Goal: Communication & Community: Answer question/provide support

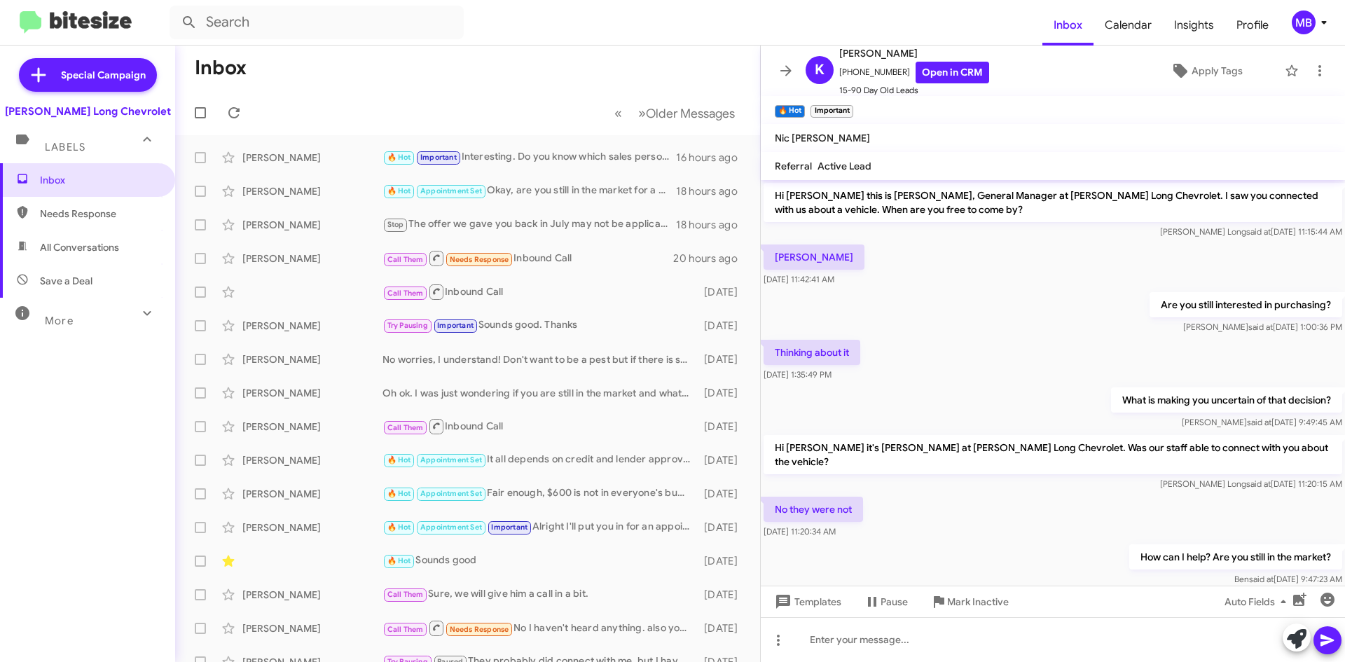
scroll to position [236, 0]
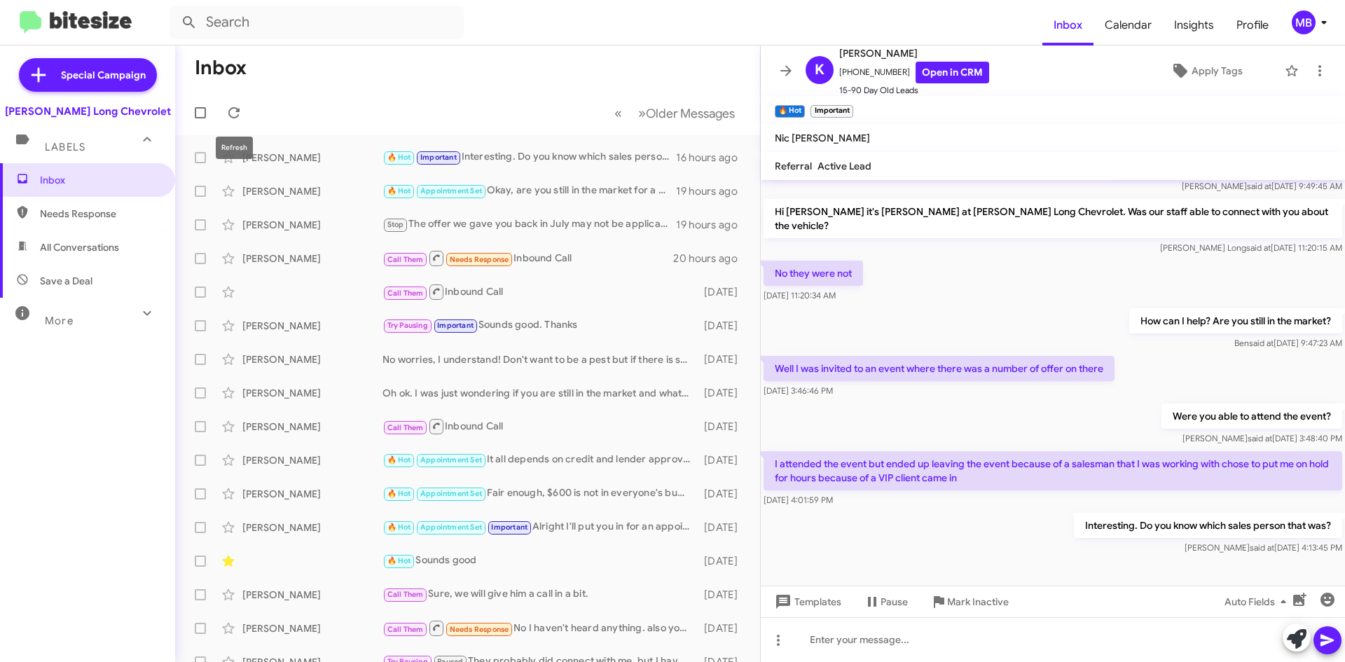
click at [244, 101] on mat-toolbar-row "« Previous » Next Older Messages" at bounding box center [467, 112] width 585 height 45
click at [238, 105] on icon at bounding box center [233, 112] width 17 height 17
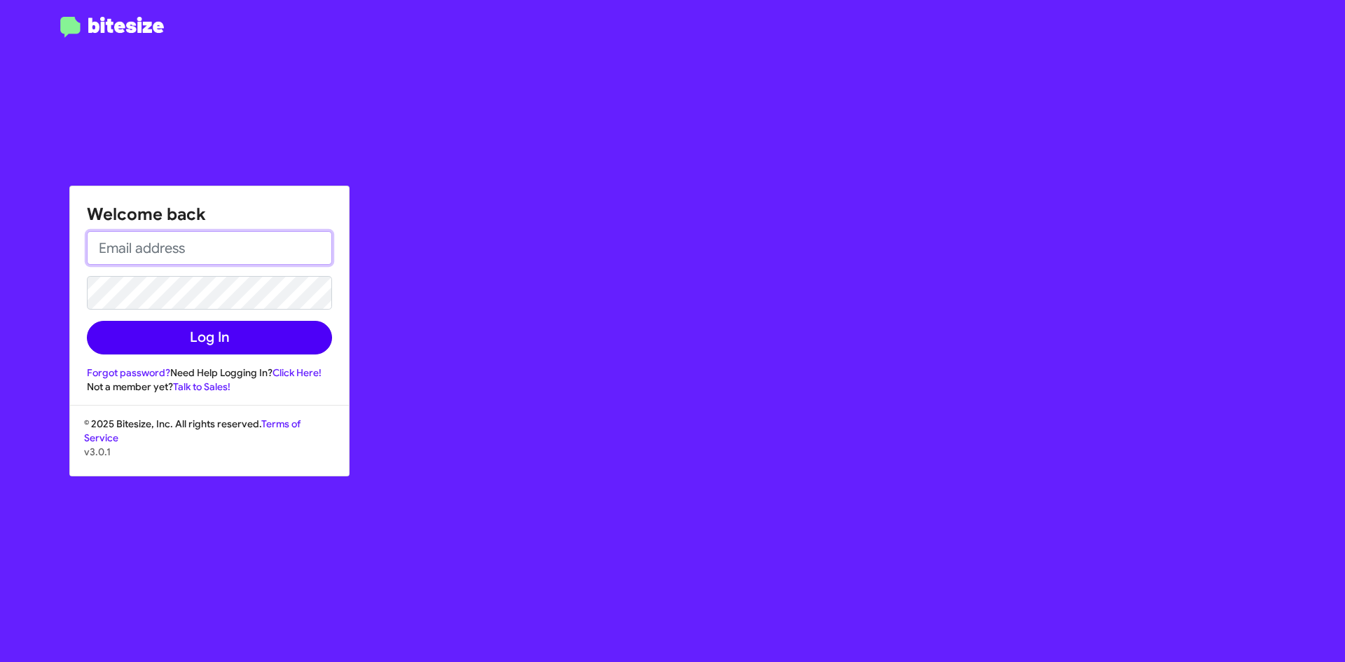
type input "[EMAIL_ADDRESS][DOMAIN_NAME]"
click at [270, 327] on button "Log In" at bounding box center [209, 338] width 245 height 34
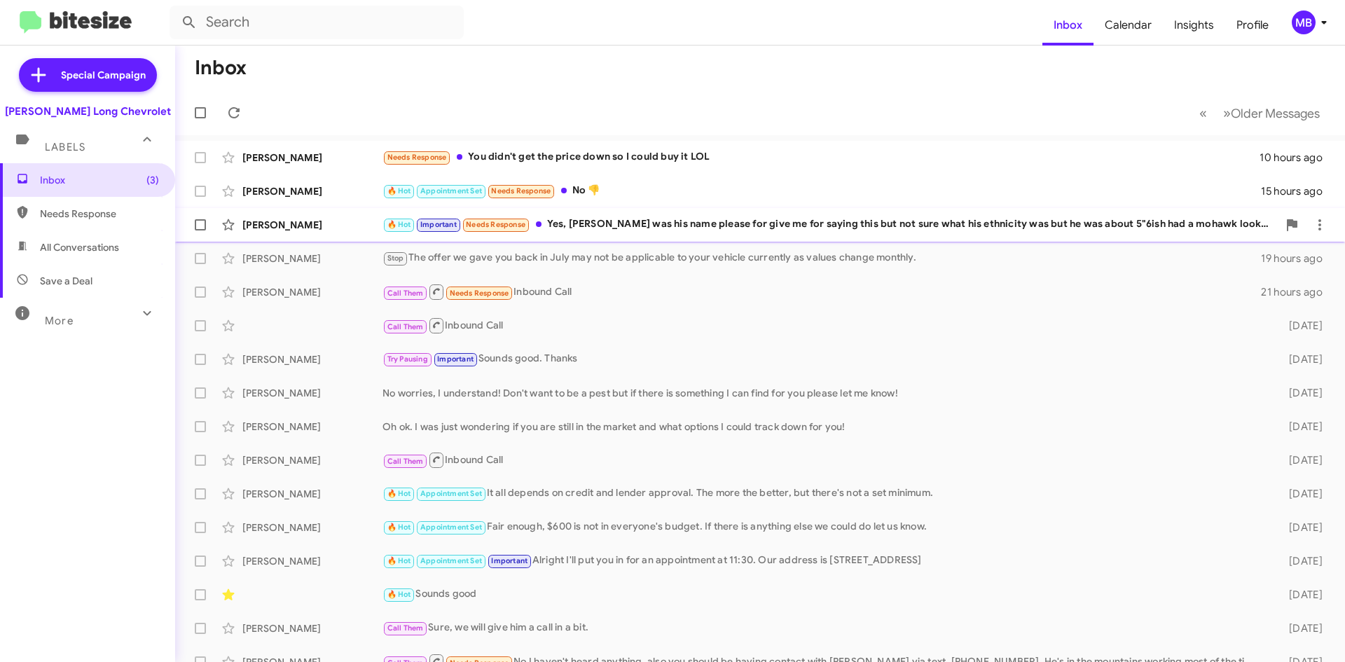
click at [592, 228] on div "🔥 Hot Important Needs Response Yes, [PERSON_NAME] was his name please for give …" at bounding box center [829, 224] width 895 height 16
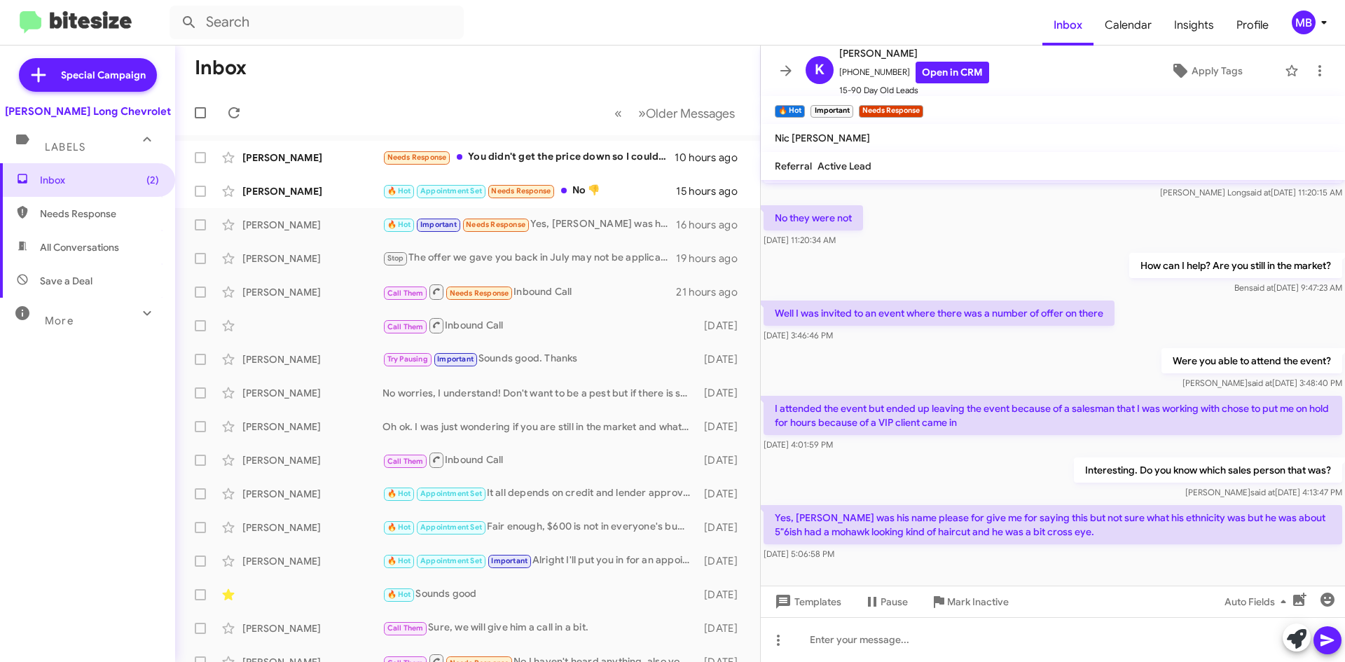
scroll to position [301, 0]
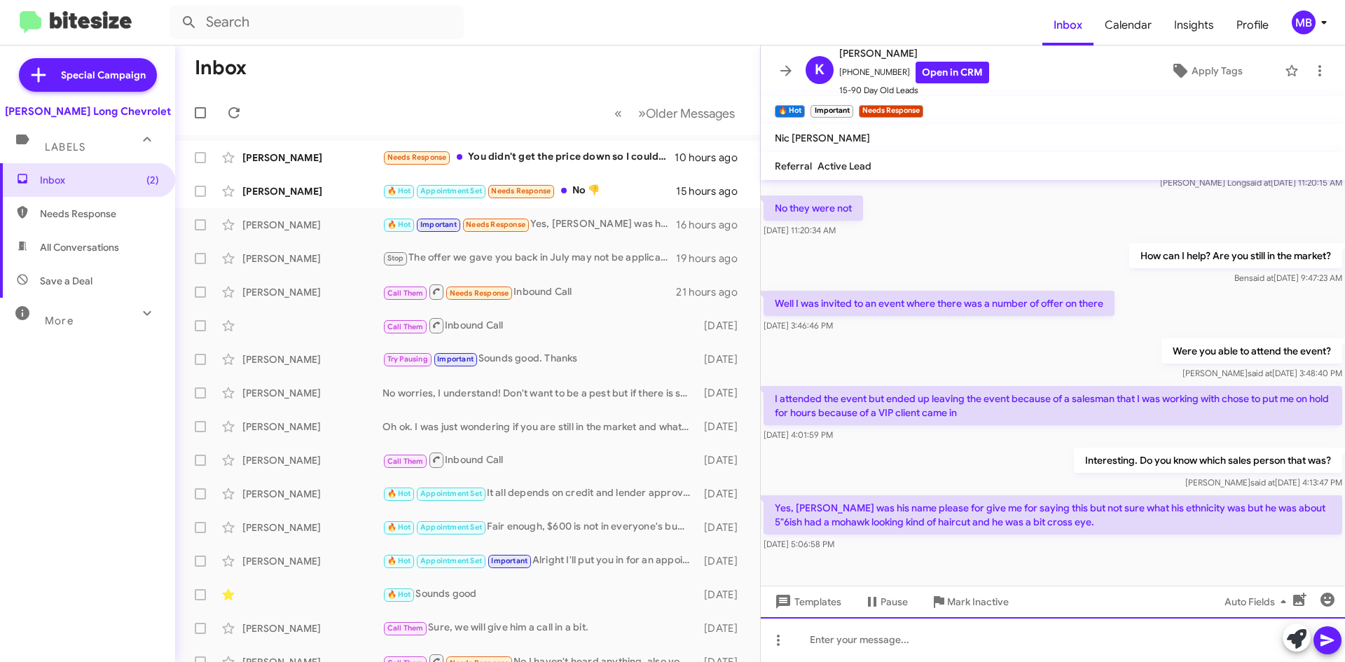
click at [914, 637] on div at bounding box center [1053, 639] width 584 height 45
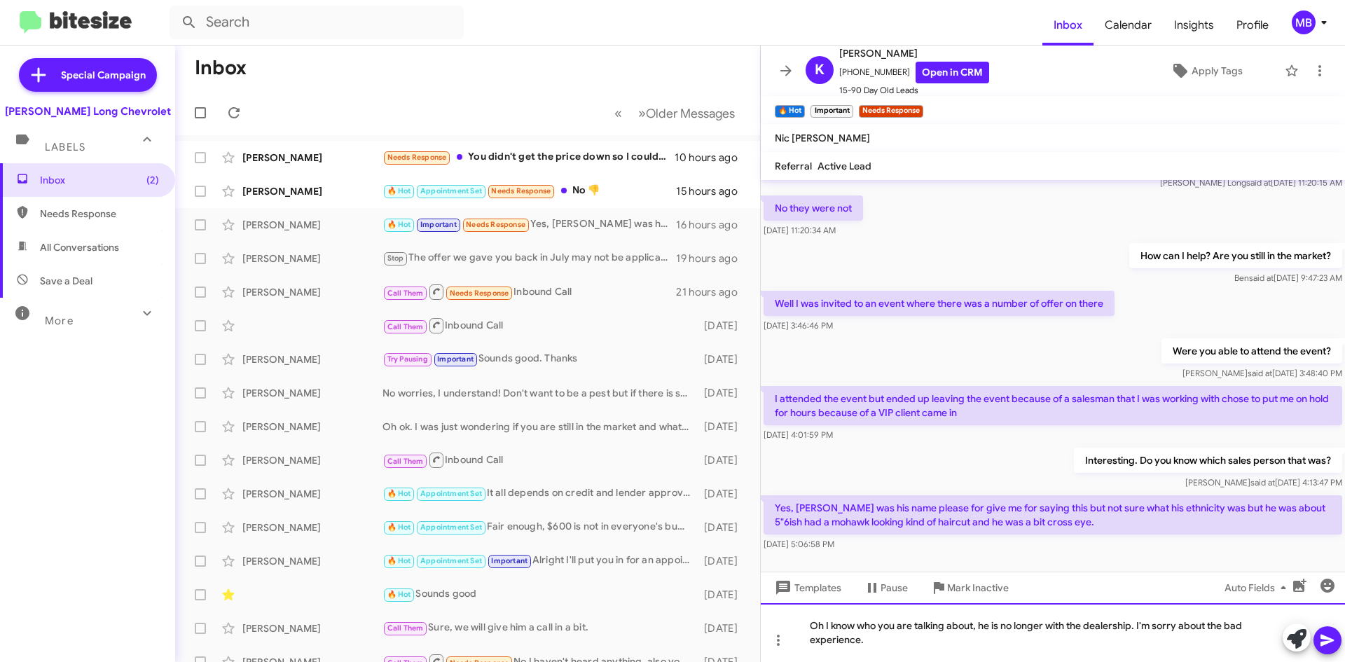
drag, startPoint x: 886, startPoint y: 650, endPoint x: 881, endPoint y: 657, distance: 8.5
click at [882, 657] on div "Oh I know who you are talking about, he is no longer with the dealership. I'm s…" at bounding box center [1053, 632] width 584 height 59
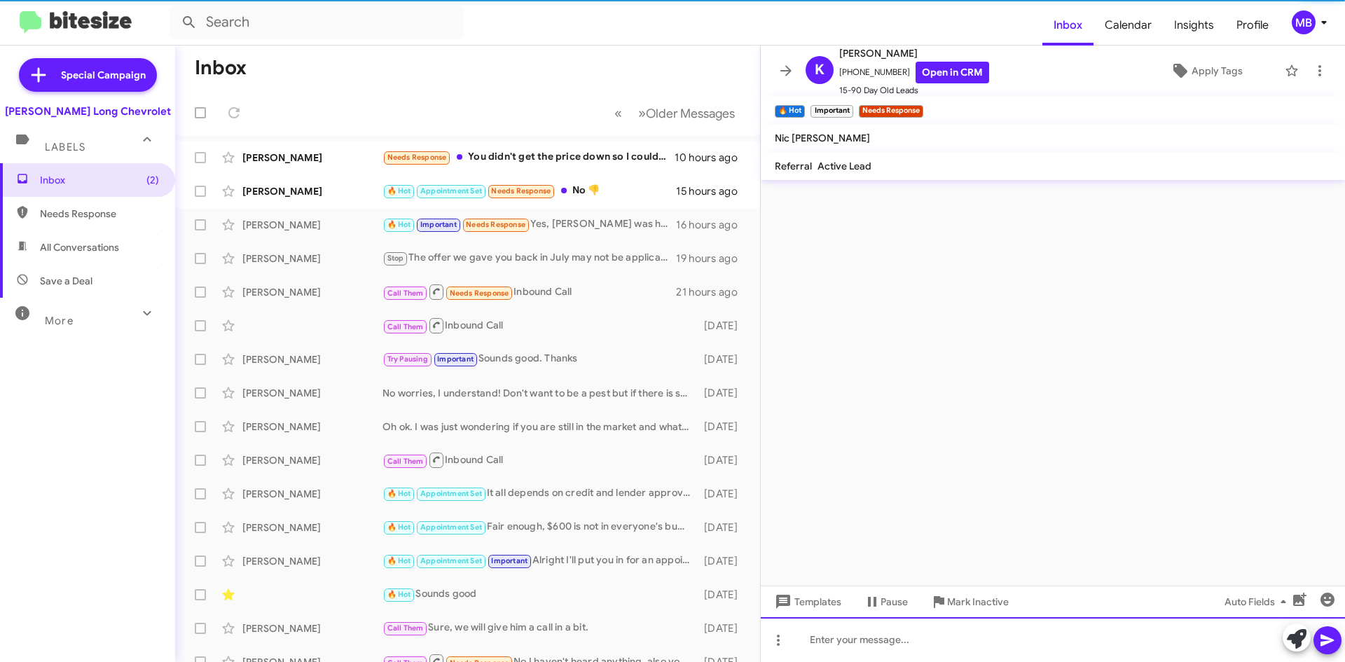
scroll to position [0, 0]
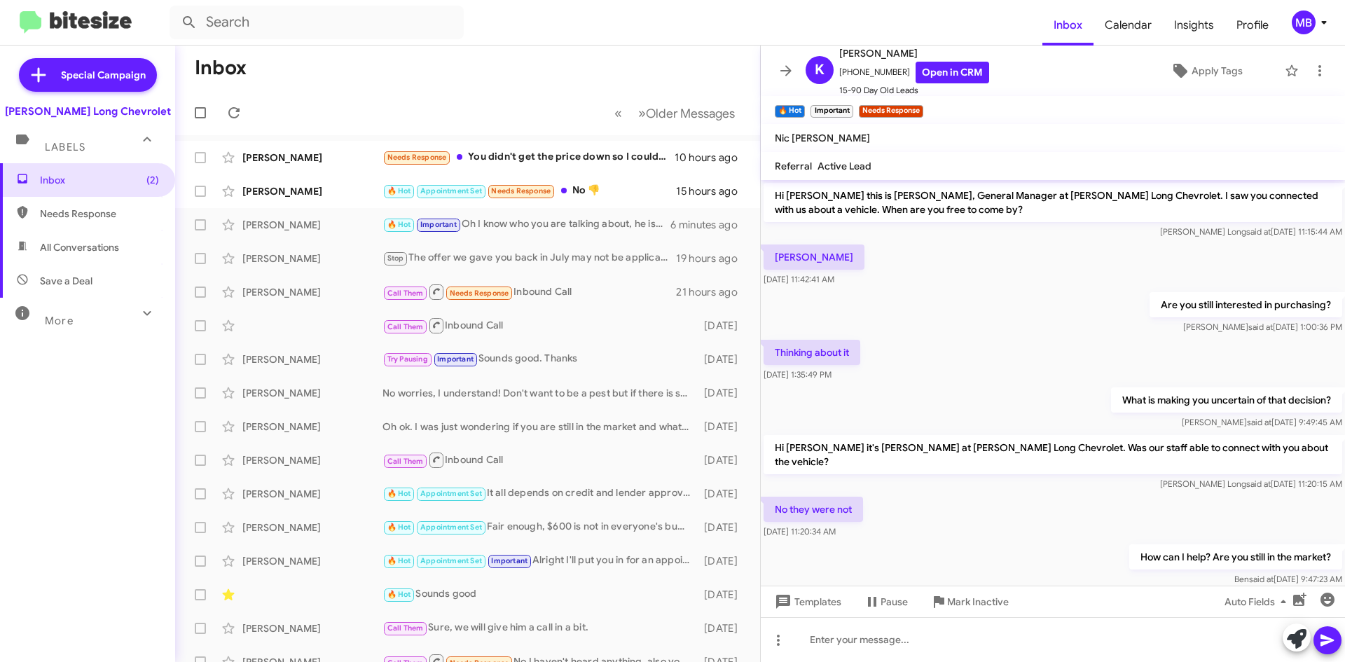
click at [68, 204] on span "Needs Response" at bounding box center [87, 214] width 175 height 34
type input "in:needs-response"
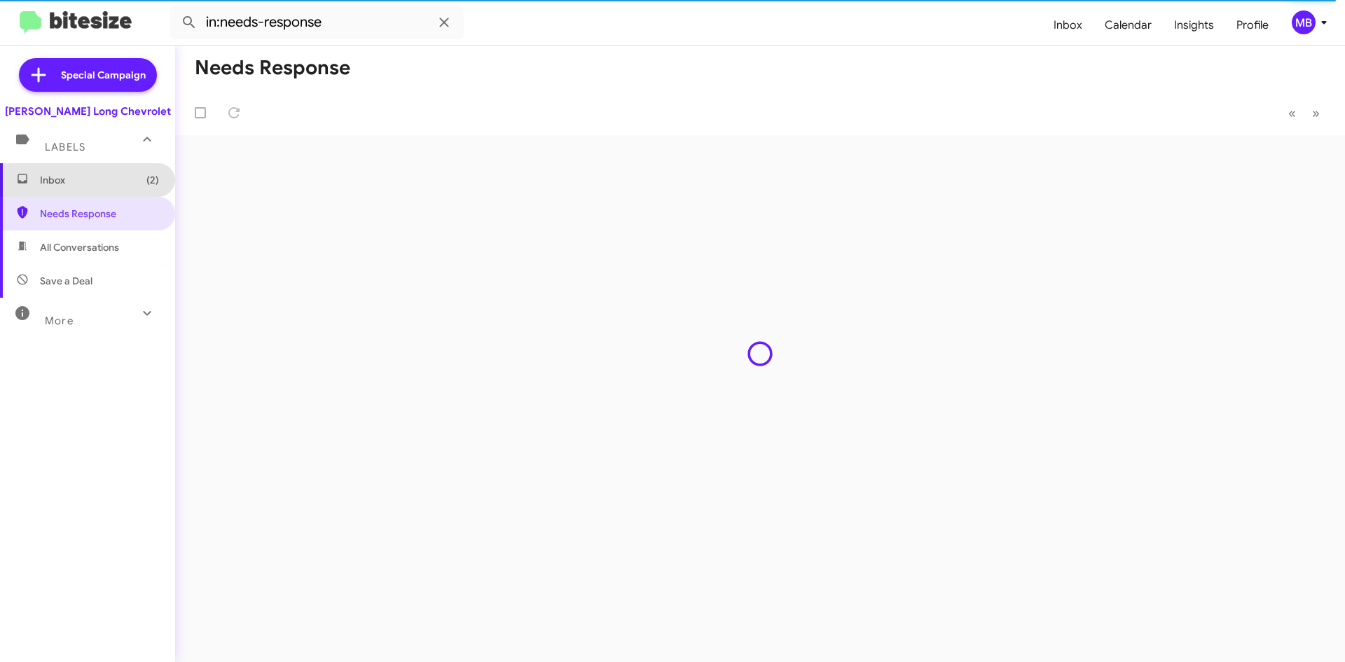
click at [112, 180] on span "Inbox (2)" at bounding box center [99, 180] width 119 height 14
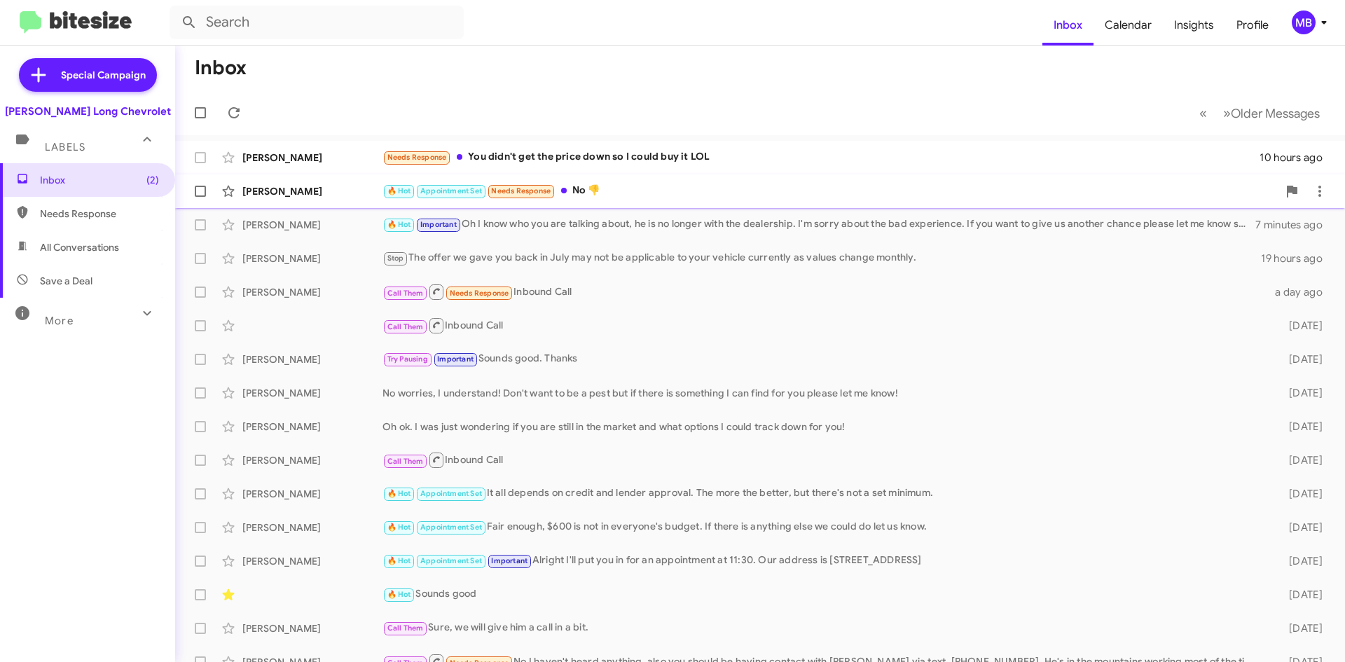
click at [632, 202] on div "[PERSON_NAME] 🔥 Hot Appointment Set Needs Response No 👎 16 hours ago" at bounding box center [759, 191] width 1147 height 28
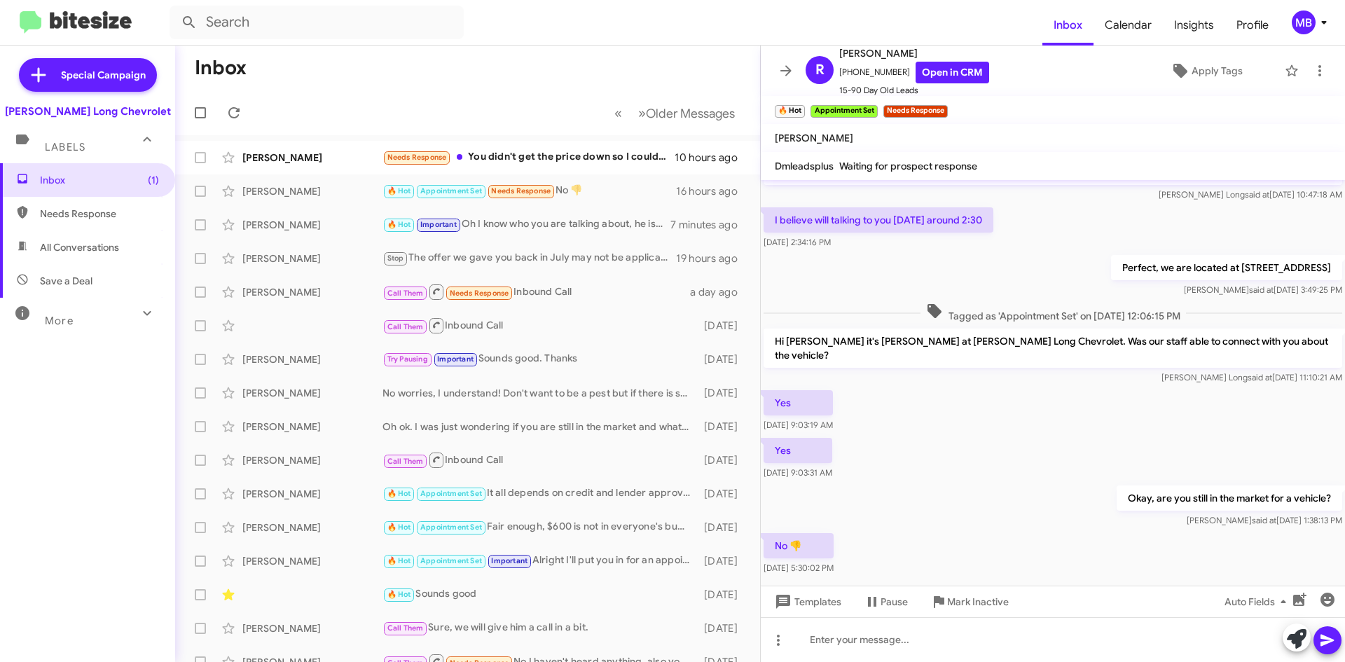
scroll to position [47, 0]
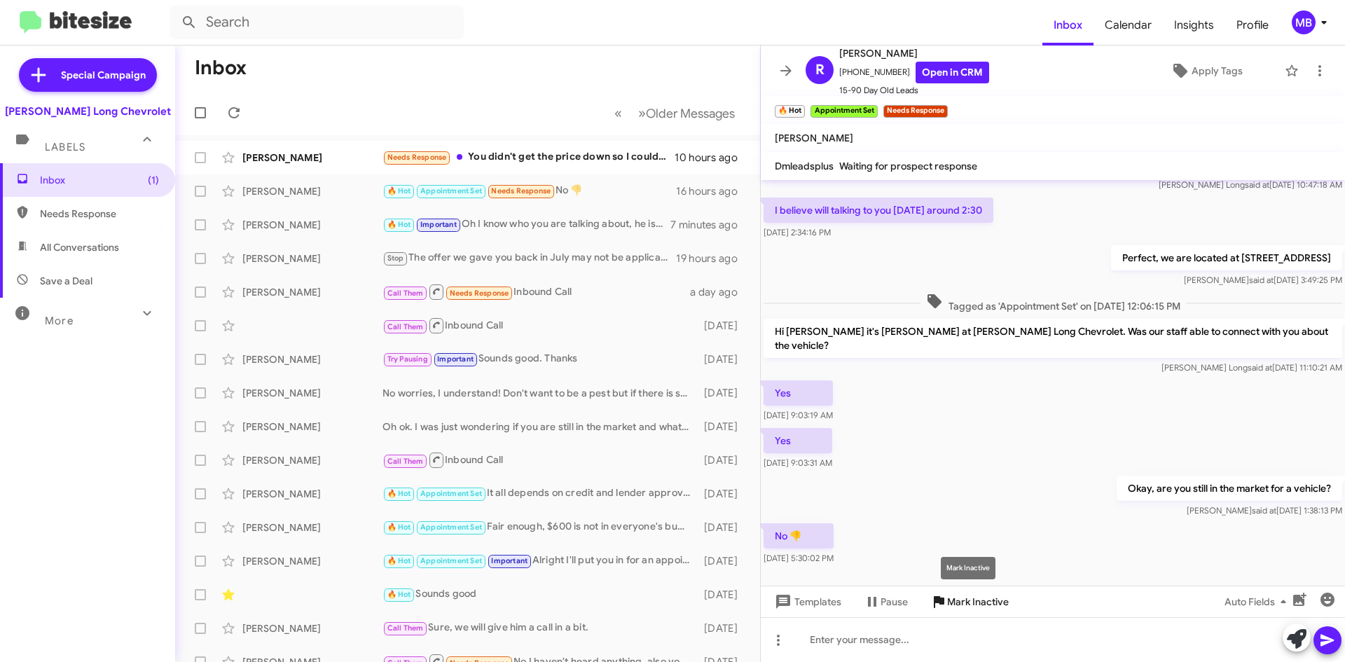
click at [961, 607] on span "Mark Inactive" at bounding box center [978, 601] width 62 height 25
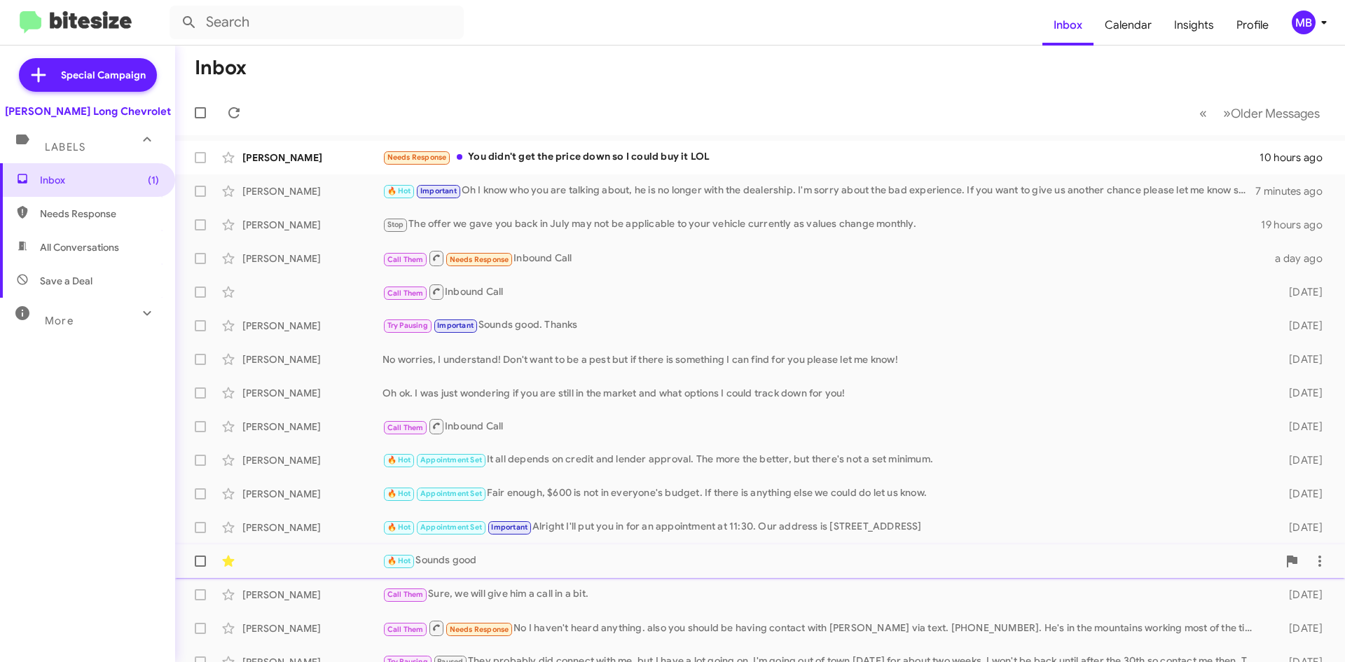
click at [524, 550] on div "🔥 Hot Sounds good [DATE]" at bounding box center [759, 561] width 1147 height 28
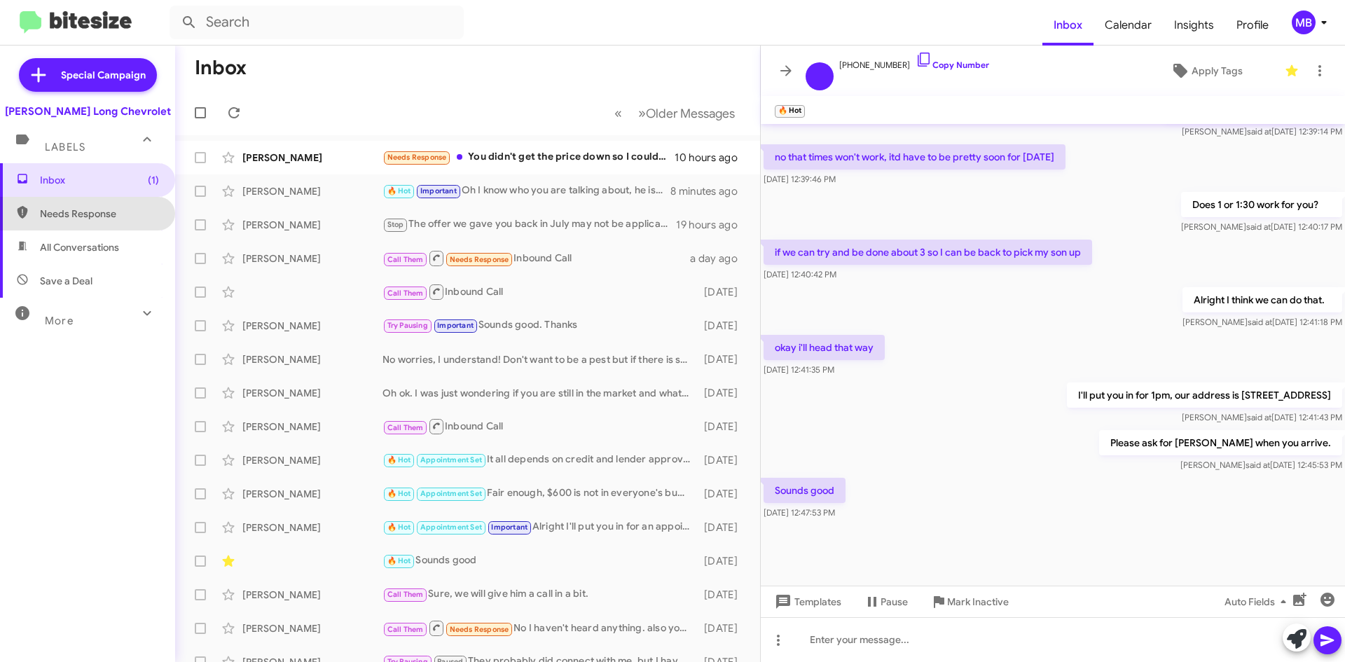
click at [124, 214] on span "Needs Response" at bounding box center [99, 214] width 119 height 14
type input "in:needs-response"
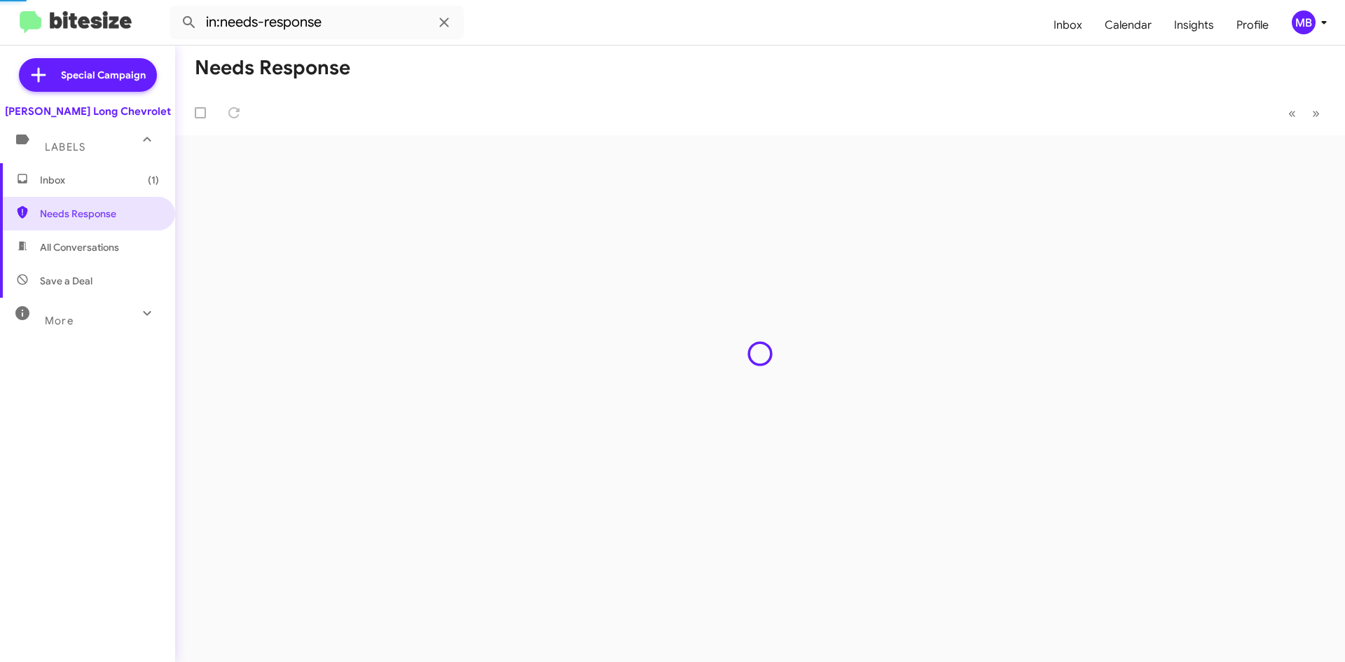
click at [107, 186] on span "Inbox (1)" at bounding box center [99, 180] width 119 height 14
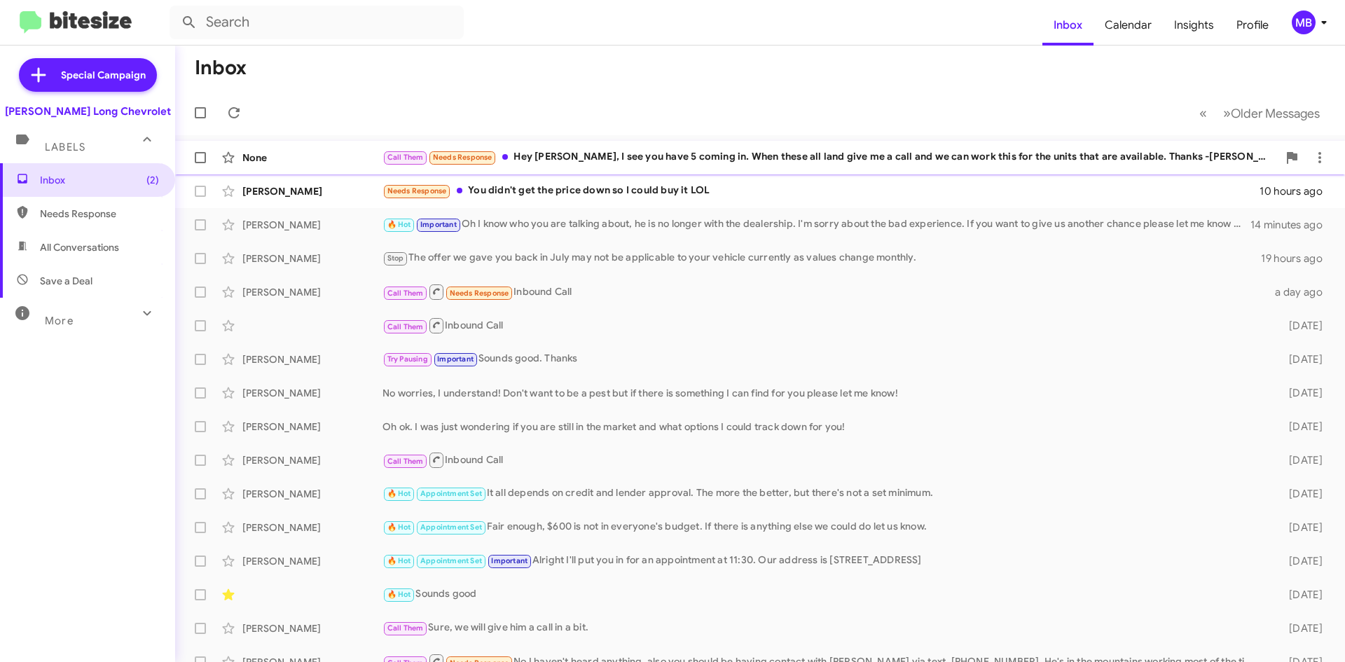
click at [704, 152] on div "Call Them Needs Response Hey [PERSON_NAME], I see you have 5 coming in. When th…" at bounding box center [829, 157] width 895 height 16
